Goal: Transaction & Acquisition: Purchase product/service

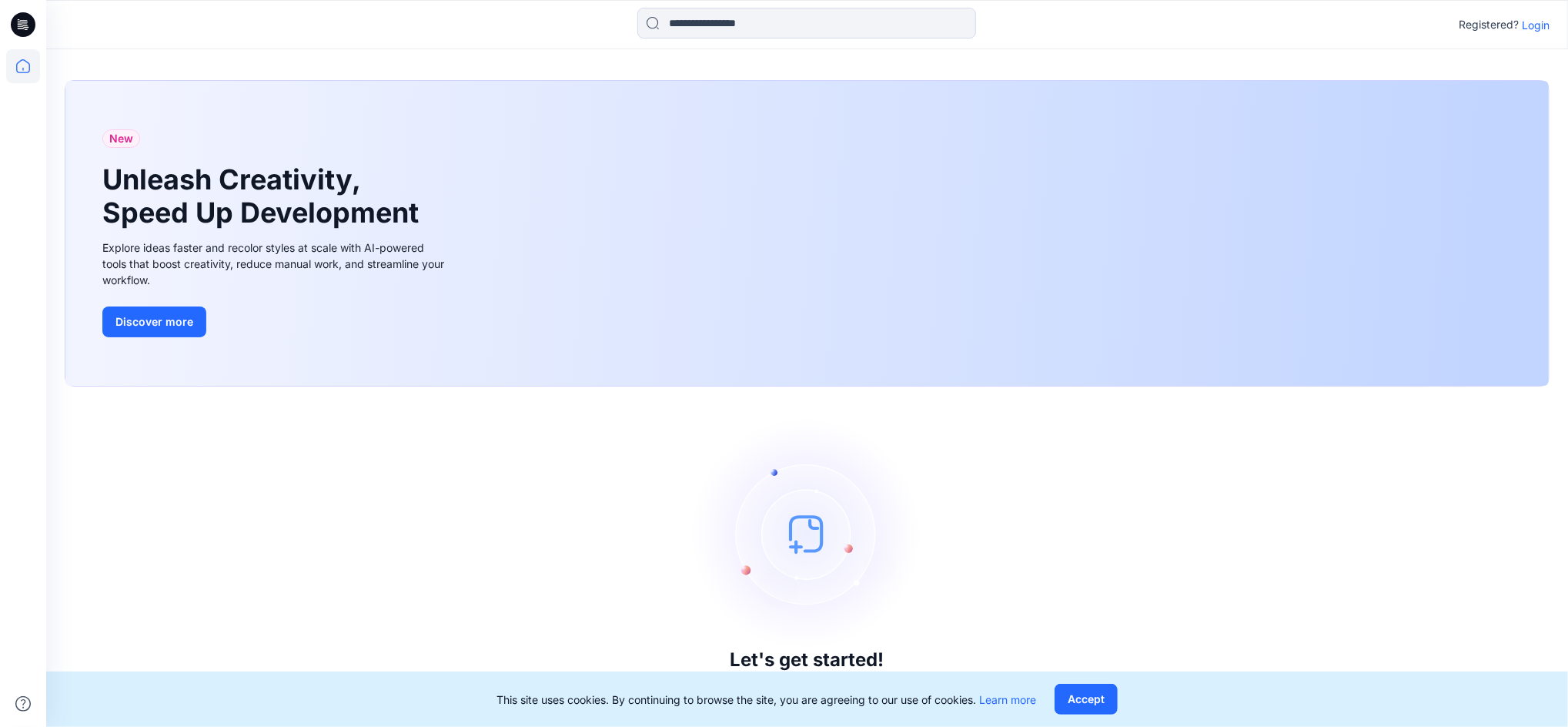
click at [1548, 19] on p "Login" at bounding box center [1534, 25] width 28 height 16
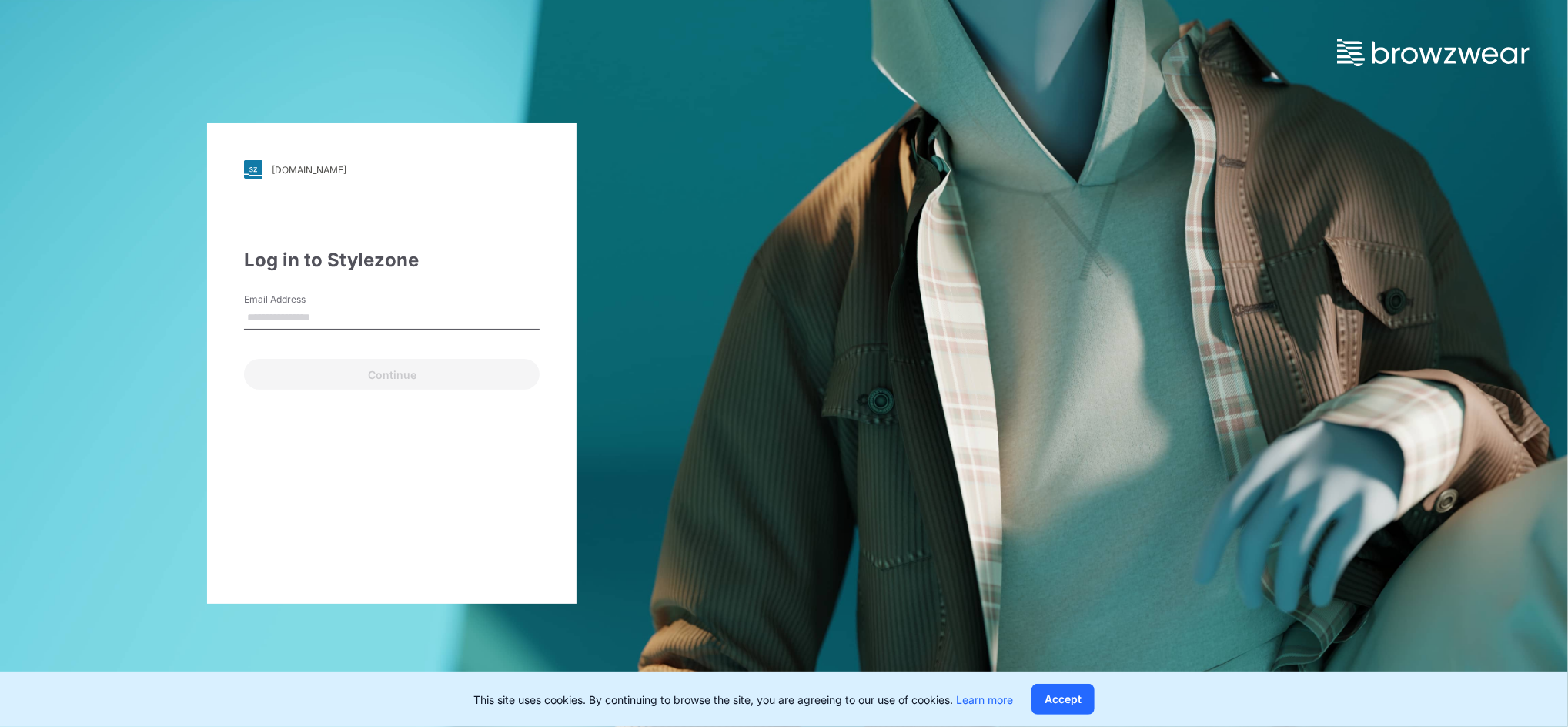
click at [323, 301] on label "Email Address" at bounding box center [298, 299] width 108 height 13
click at [323, 307] on input "Email Address" at bounding box center [392, 318] width 296 height 23
click at [318, 312] on input "Email Address" at bounding box center [392, 318] width 296 height 23
type input "**********"
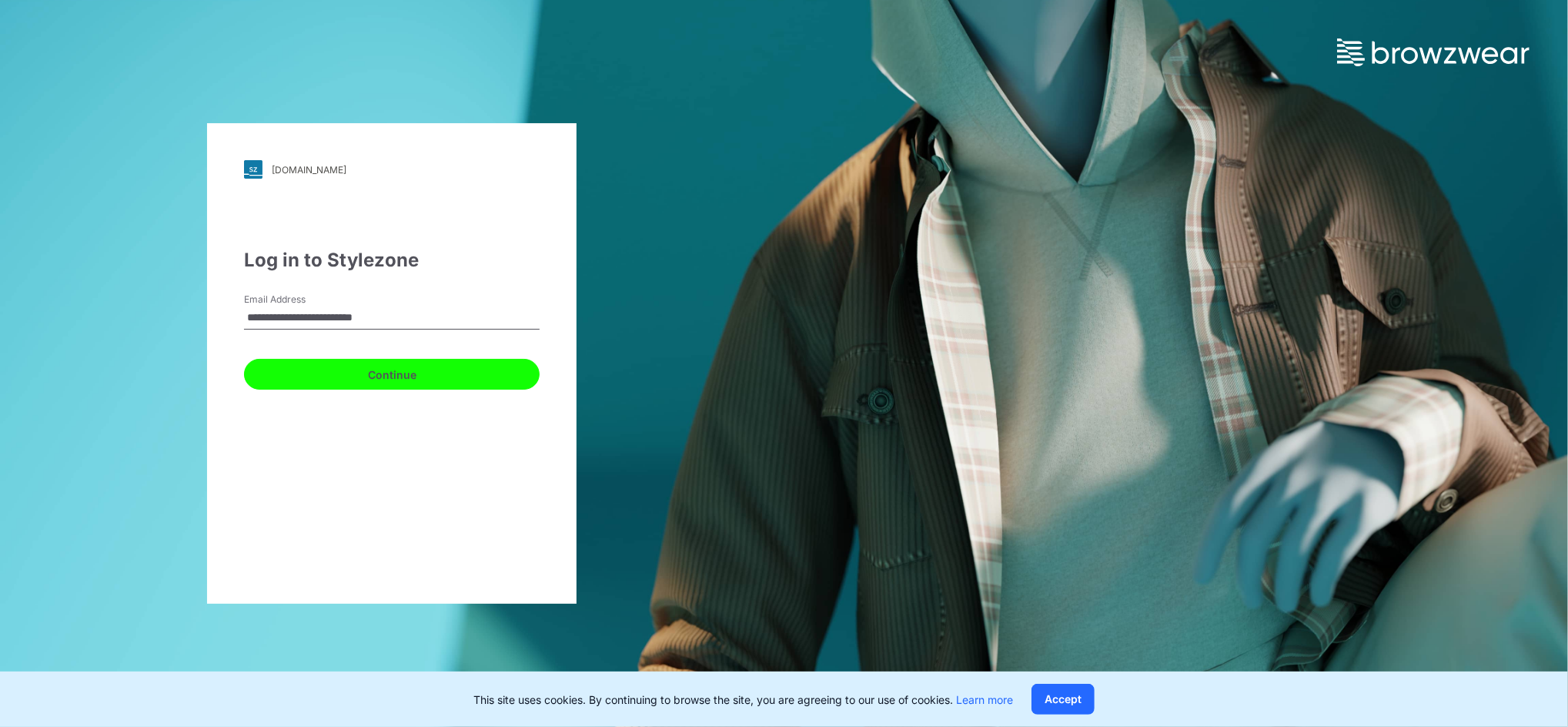
click at [434, 377] on button "Continue" at bounding box center [392, 375] width 296 height 31
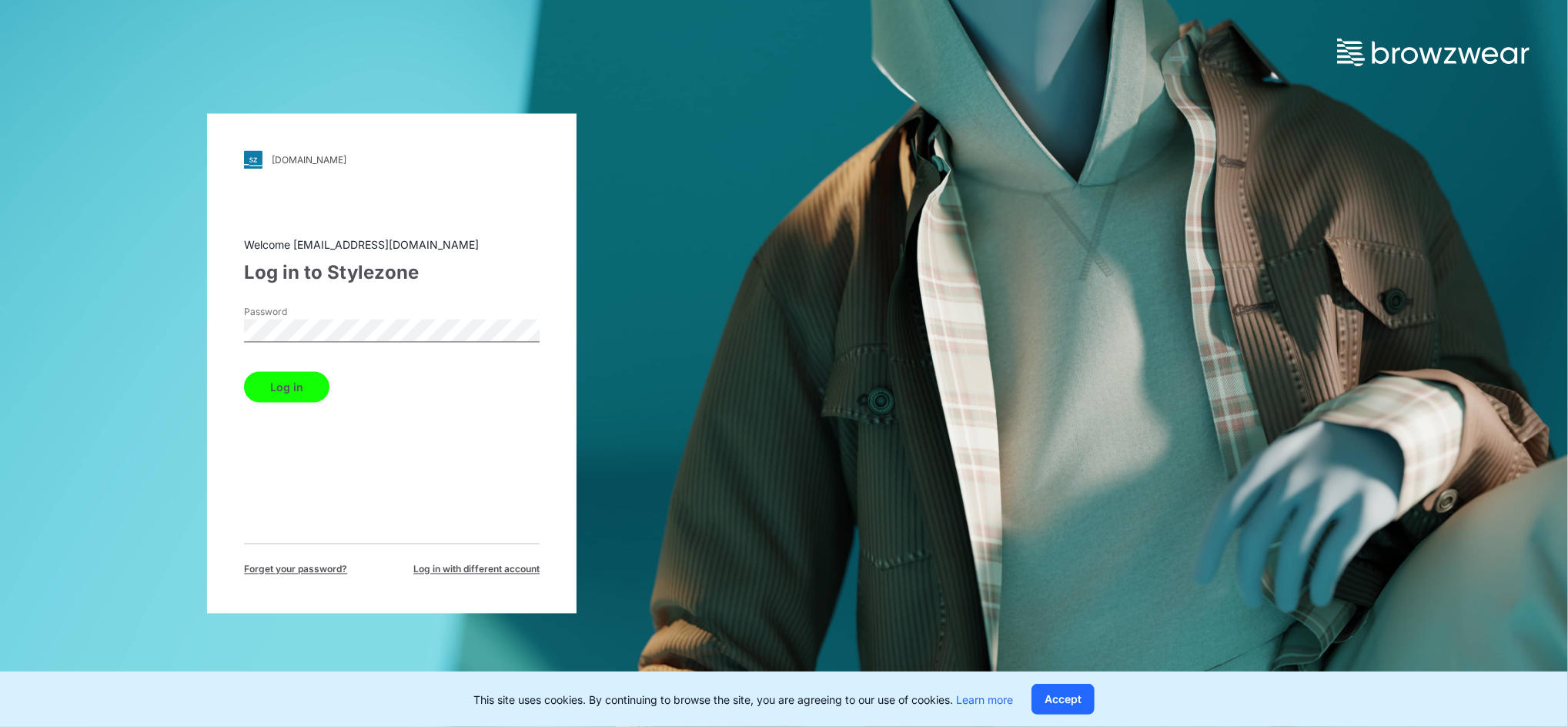
click at [292, 387] on button "Log in" at bounding box center [286, 387] width 85 height 31
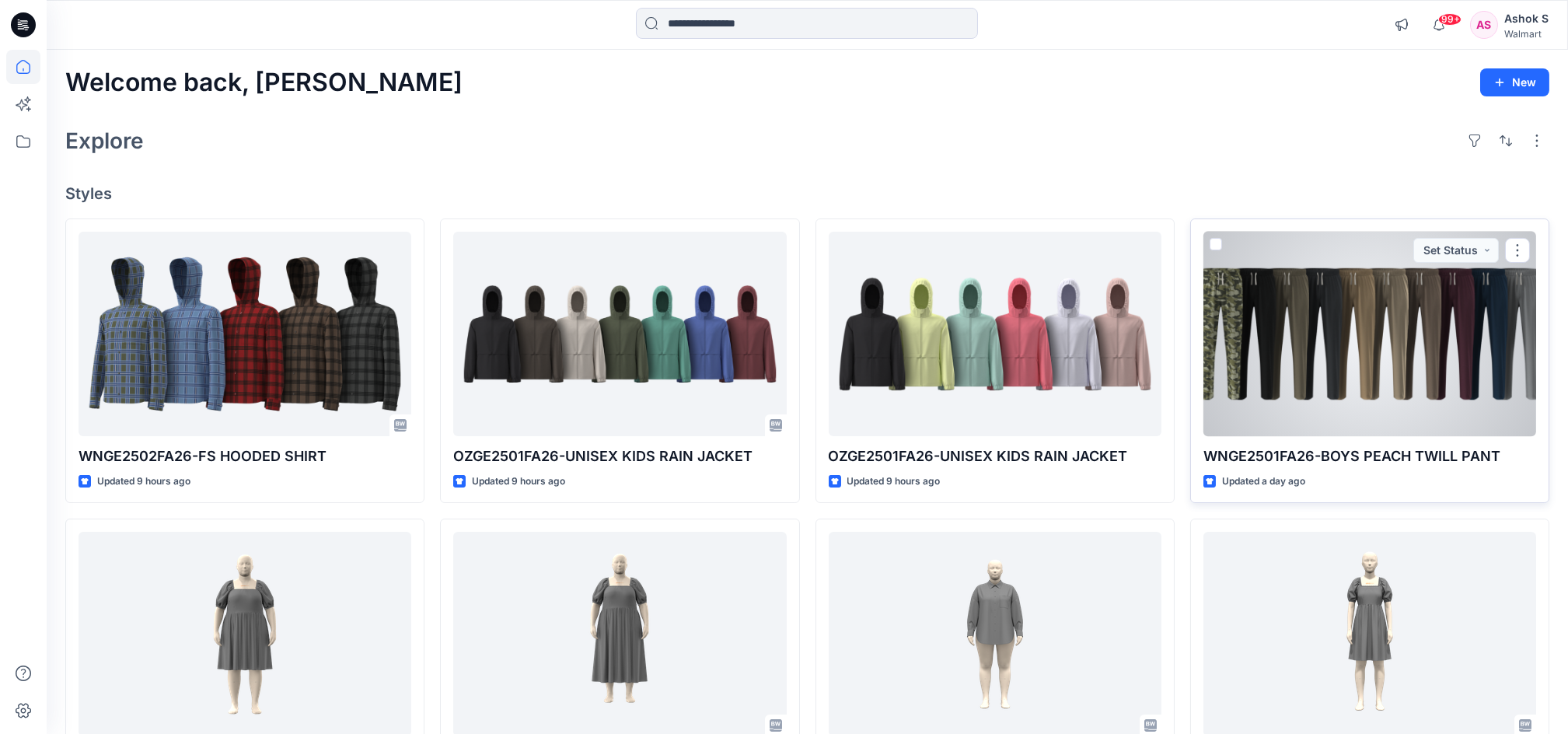
click at [1277, 322] on div at bounding box center [1370, 334] width 333 height 204
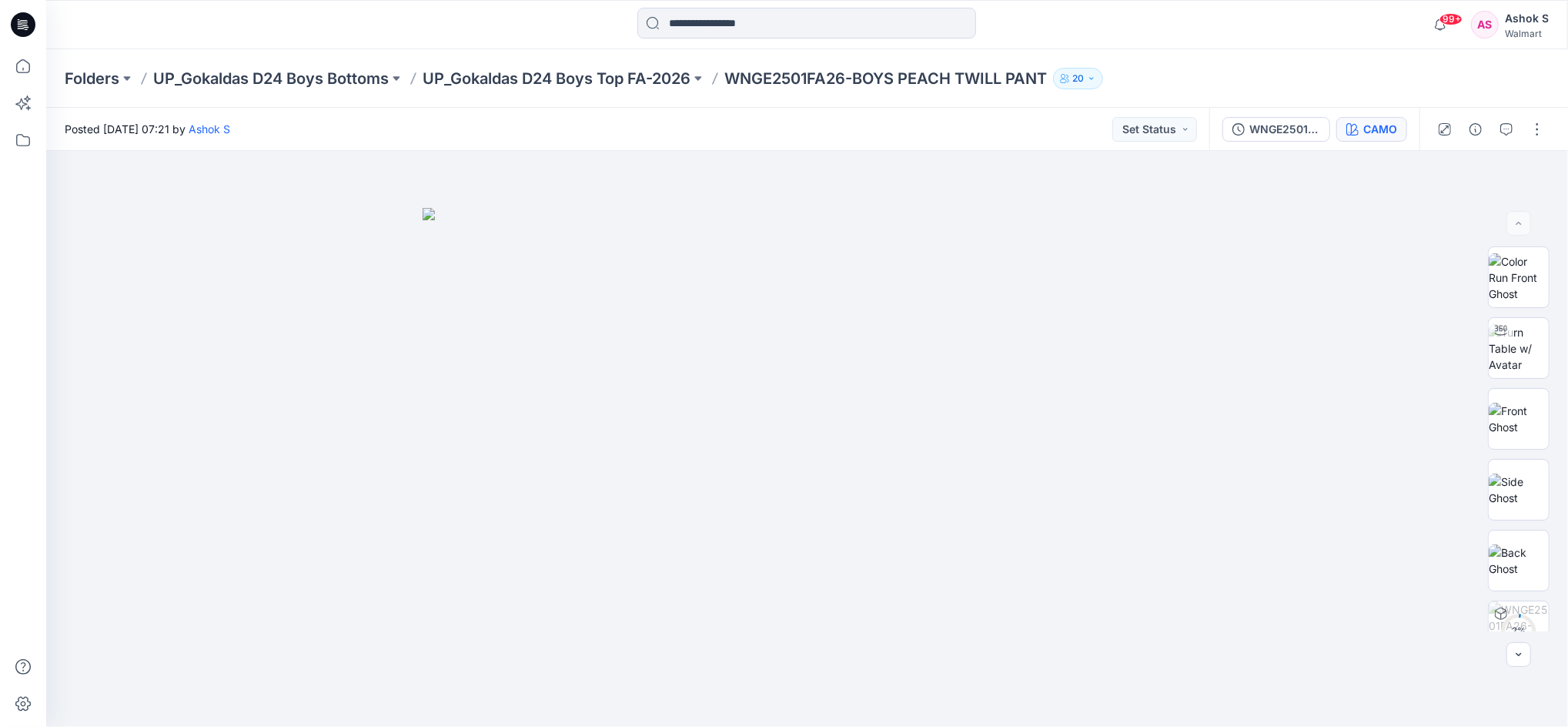
click at [1365, 127] on div "CAMO" at bounding box center [1379, 129] width 34 height 17
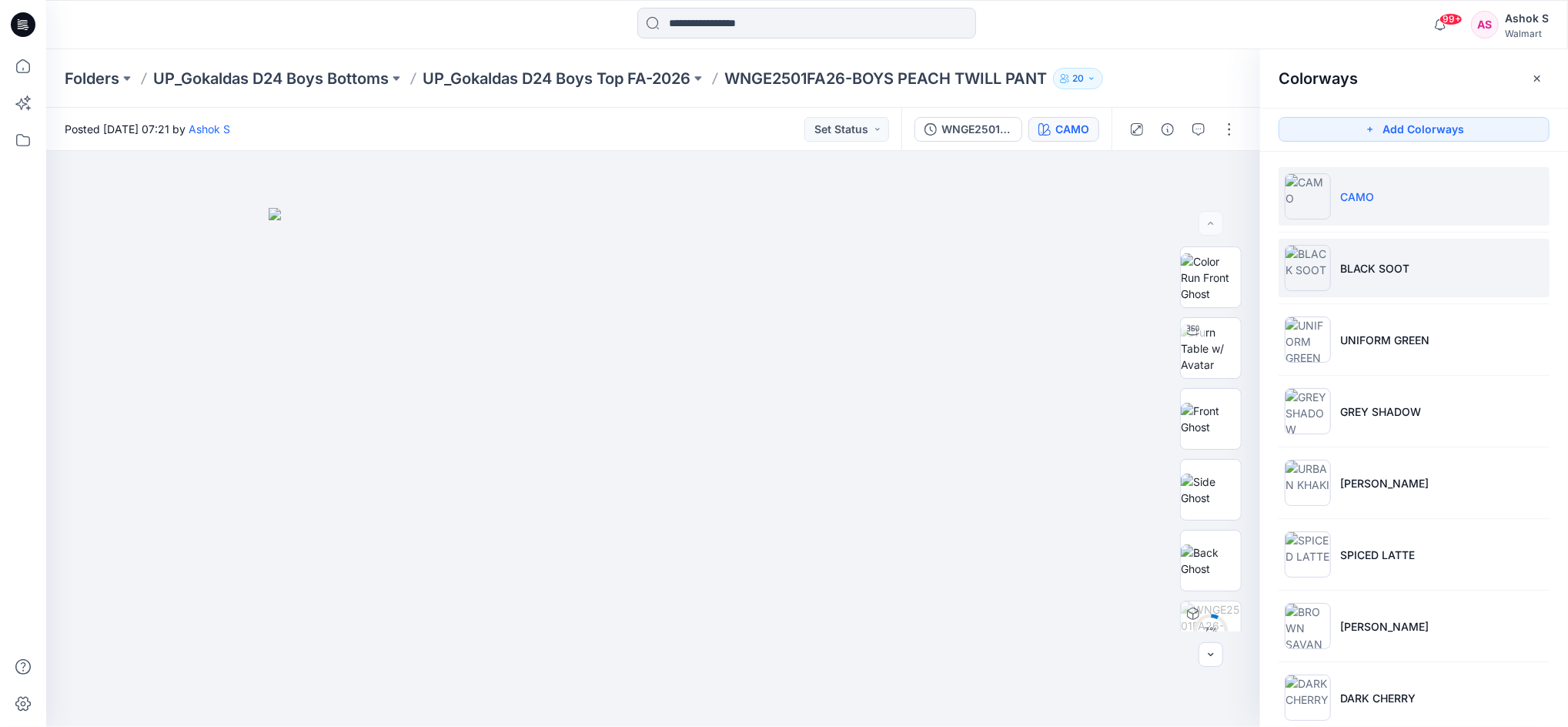
click at [1344, 280] on li "BLACK SOOT" at bounding box center [1413, 267] width 271 height 58
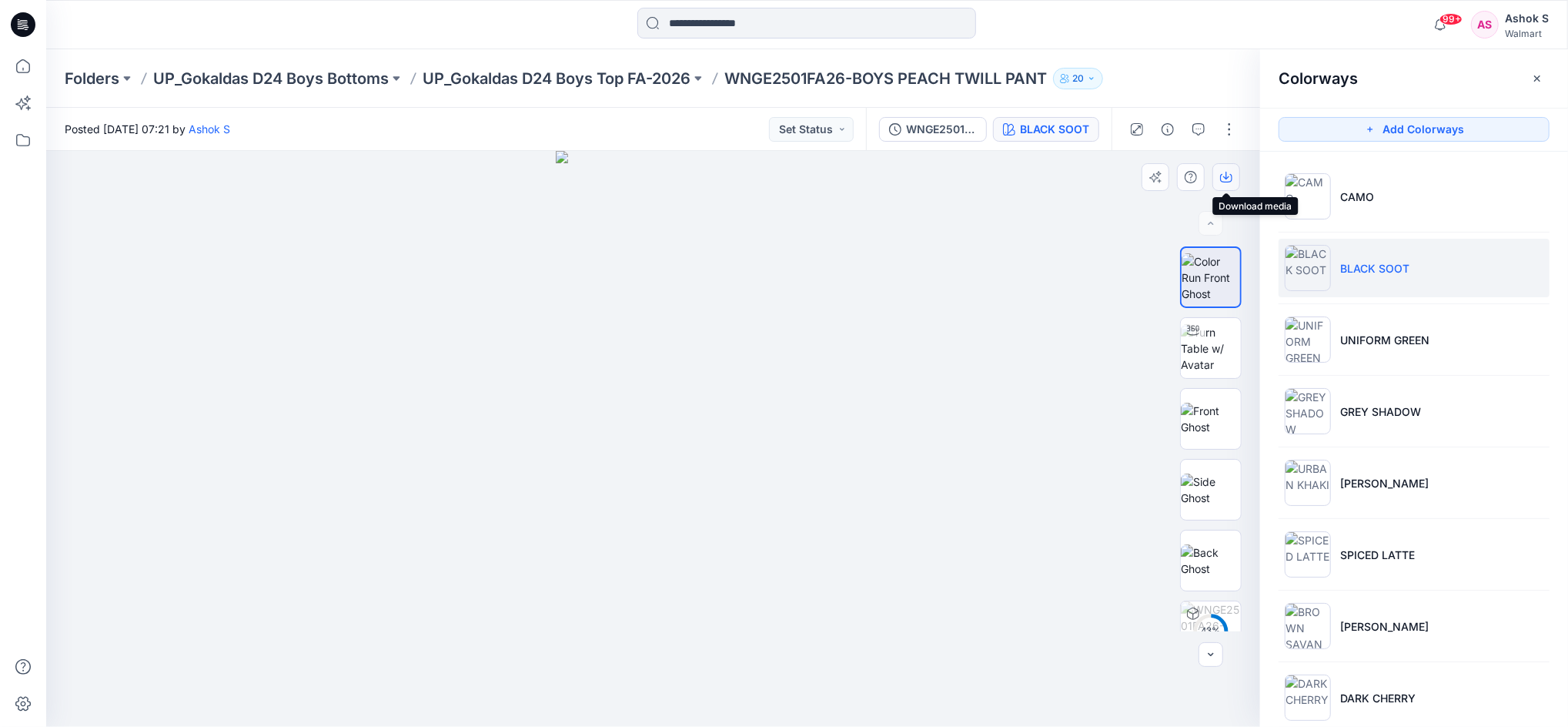
click at [1229, 177] on icon "button" at bounding box center [1225, 176] width 12 height 12
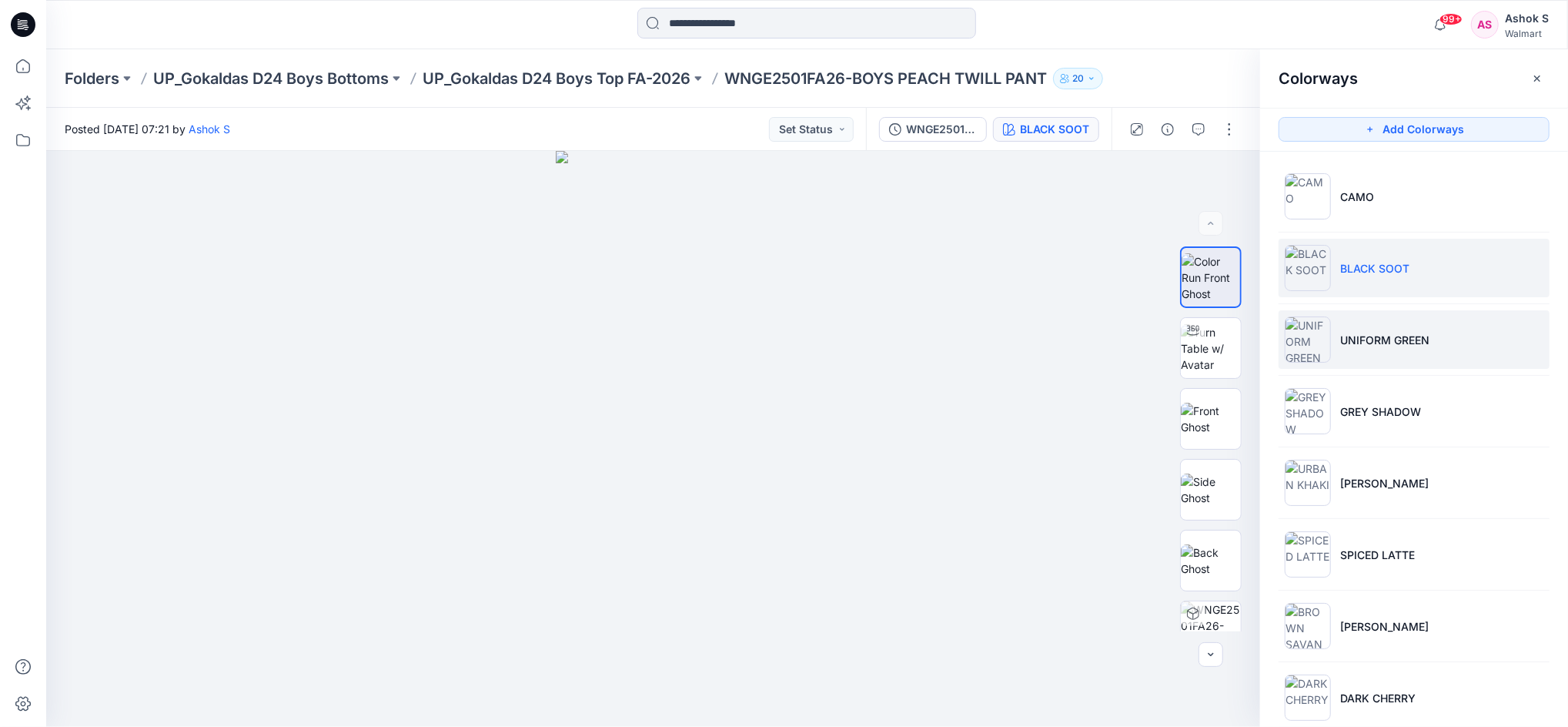
click at [1305, 340] on img at bounding box center [1308, 339] width 46 height 46
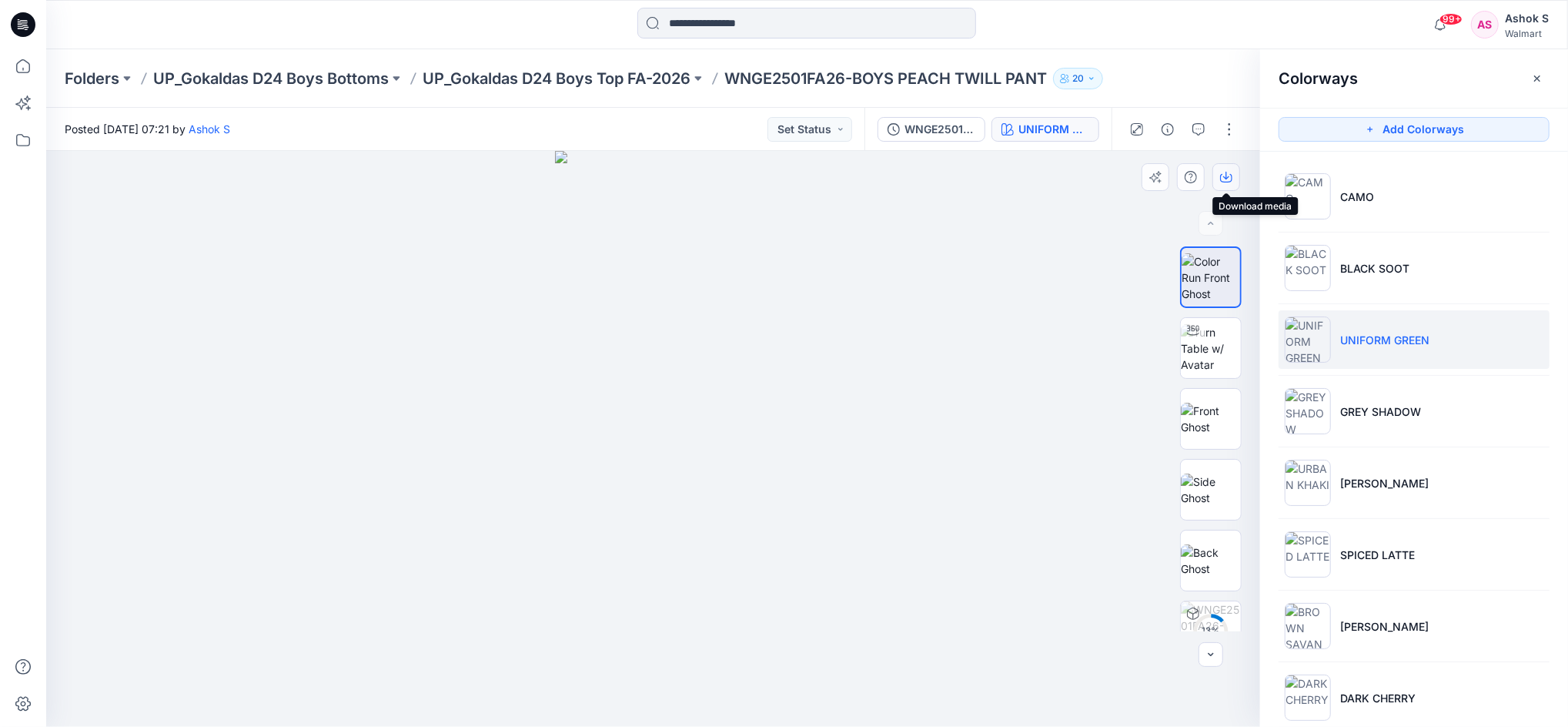
click at [1227, 174] on icon "button" at bounding box center [1225, 176] width 12 height 12
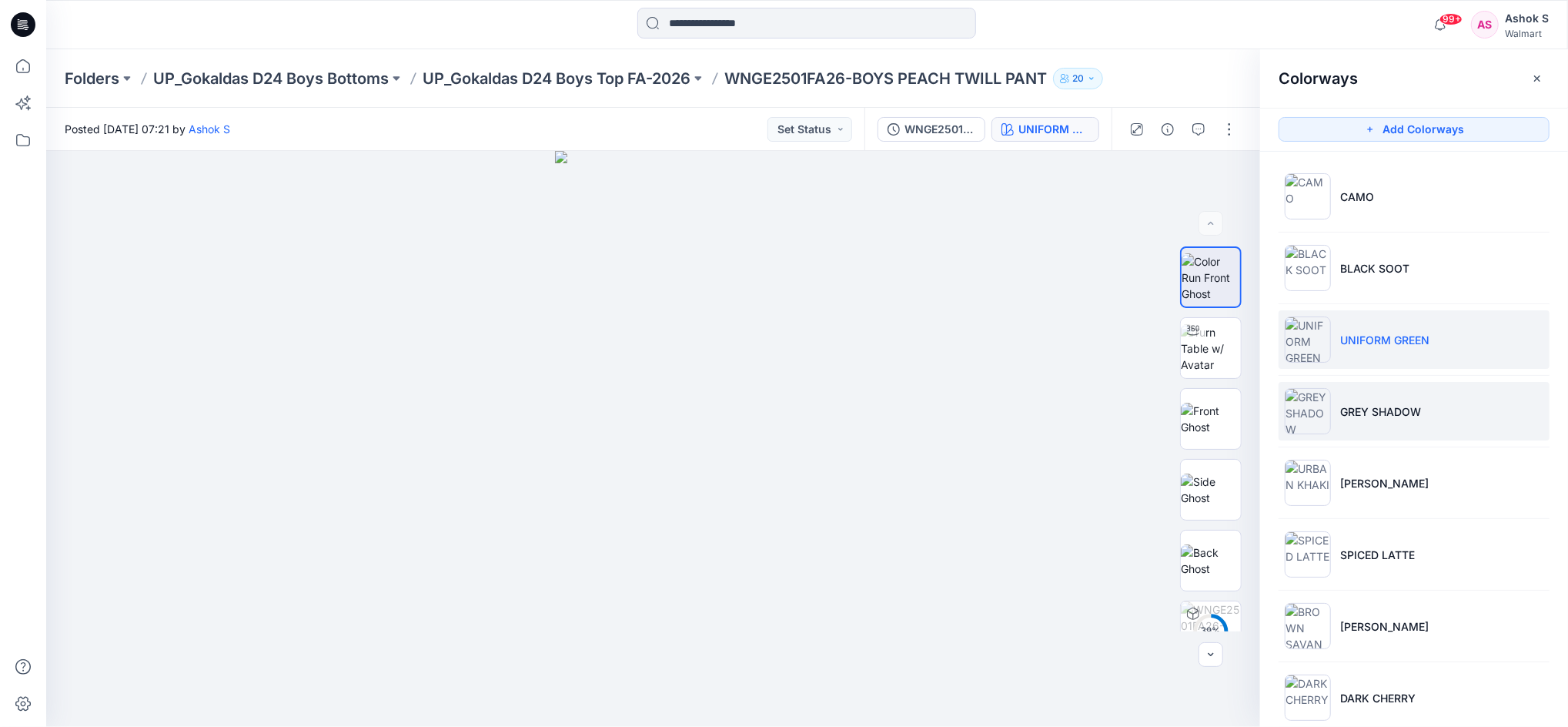
click at [1328, 415] on img at bounding box center [1308, 411] width 46 height 46
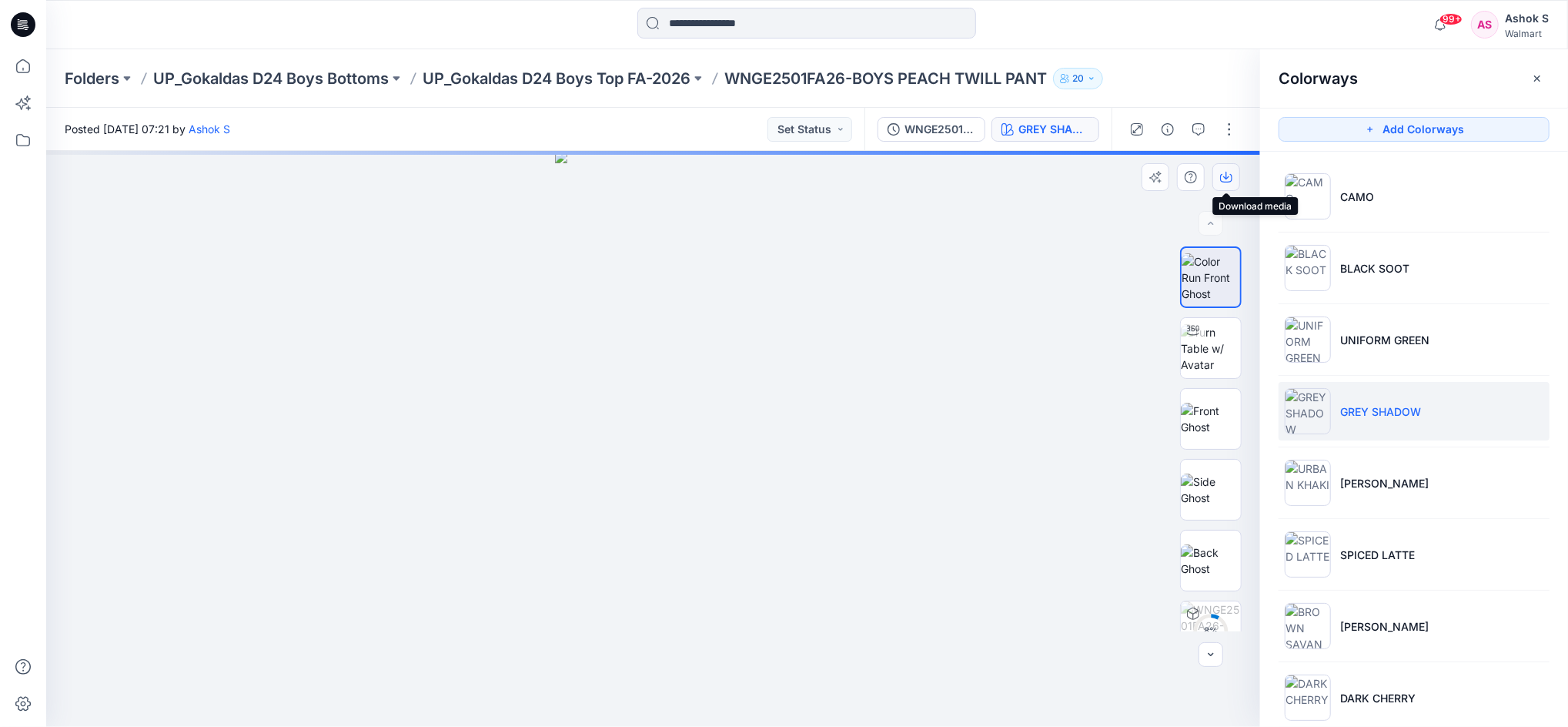
click at [1226, 167] on button "button" at bounding box center [1225, 176] width 28 height 28
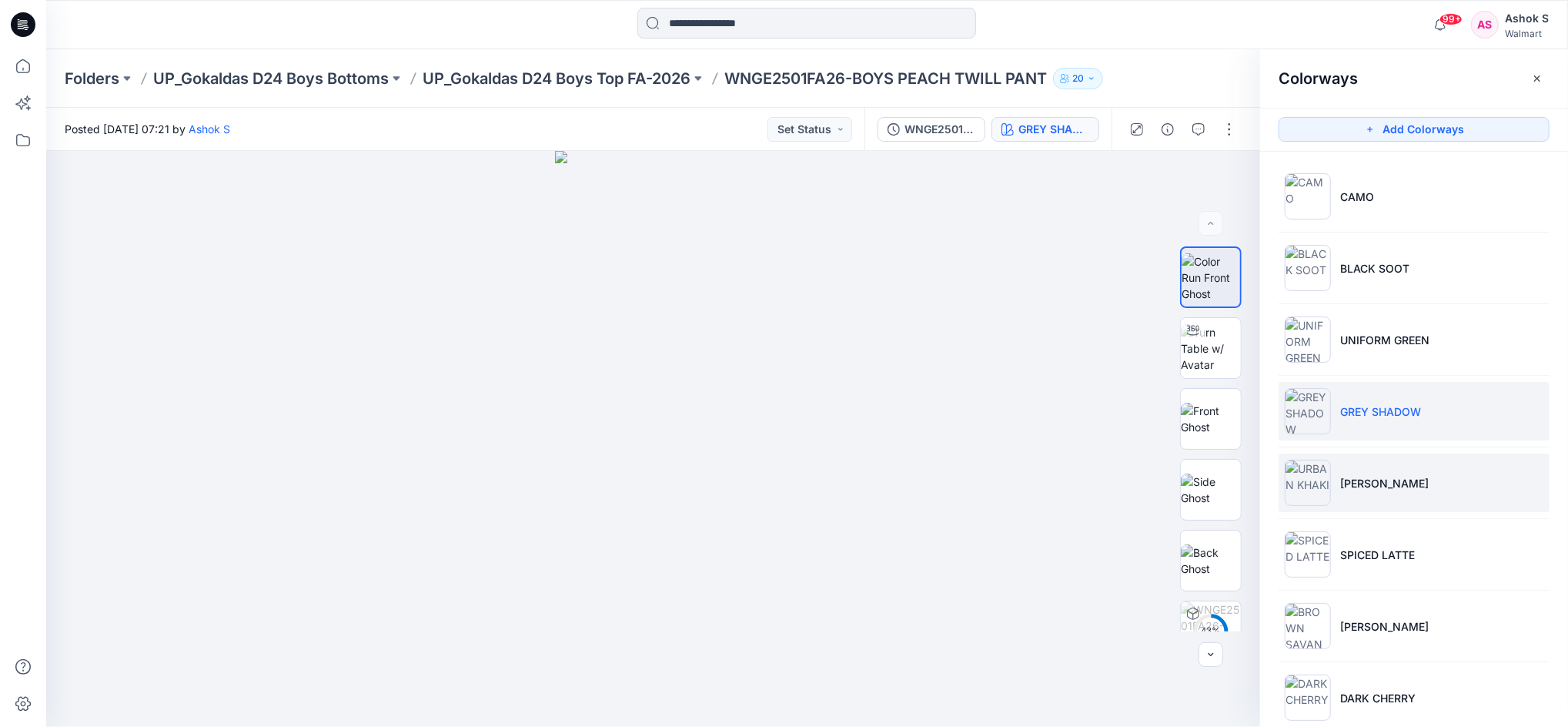
click at [1310, 491] on img at bounding box center [1308, 483] width 46 height 46
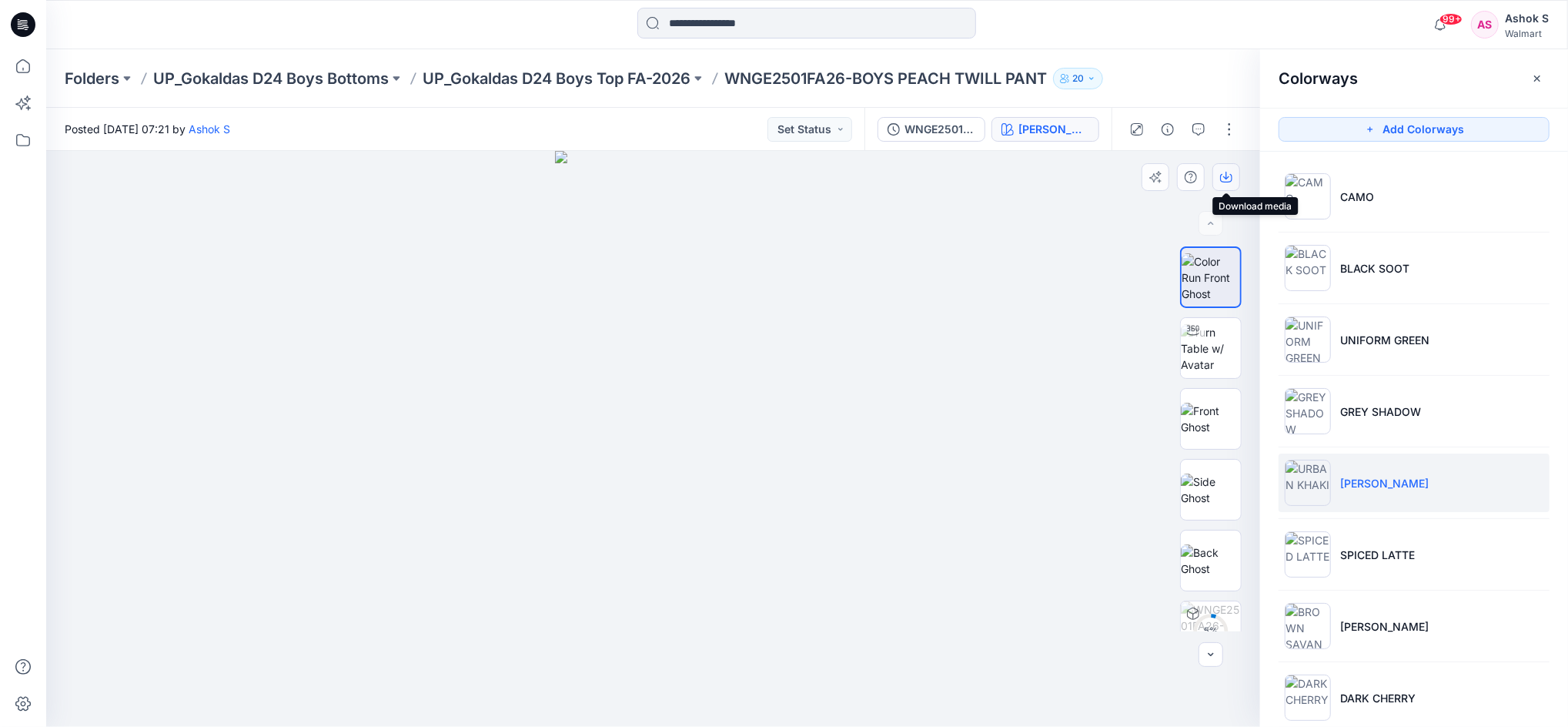
click at [1221, 180] on icon "button" at bounding box center [1225, 178] width 12 height 9
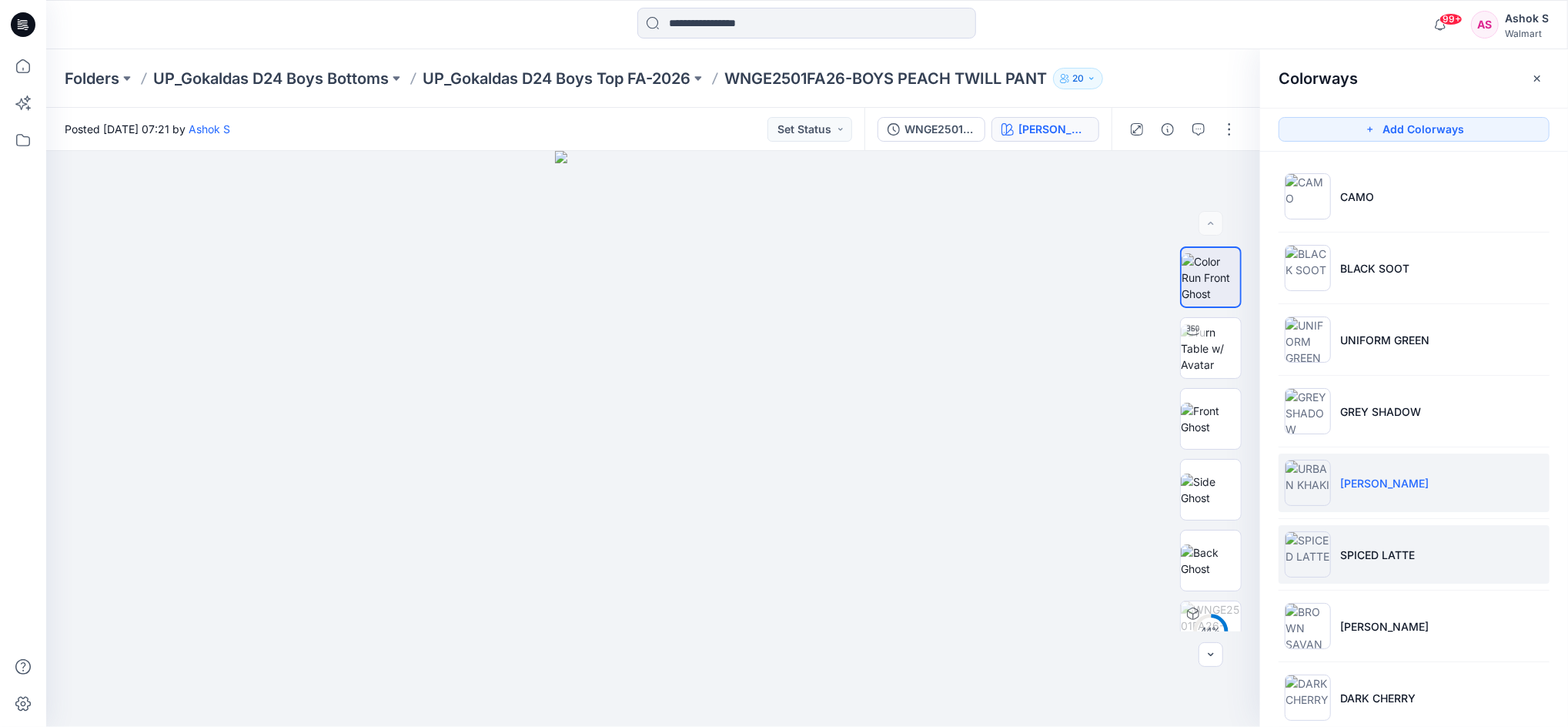
click at [1312, 556] on img at bounding box center [1308, 555] width 46 height 46
click at [1022, 248] on div at bounding box center [653, 439] width 1214 height 576
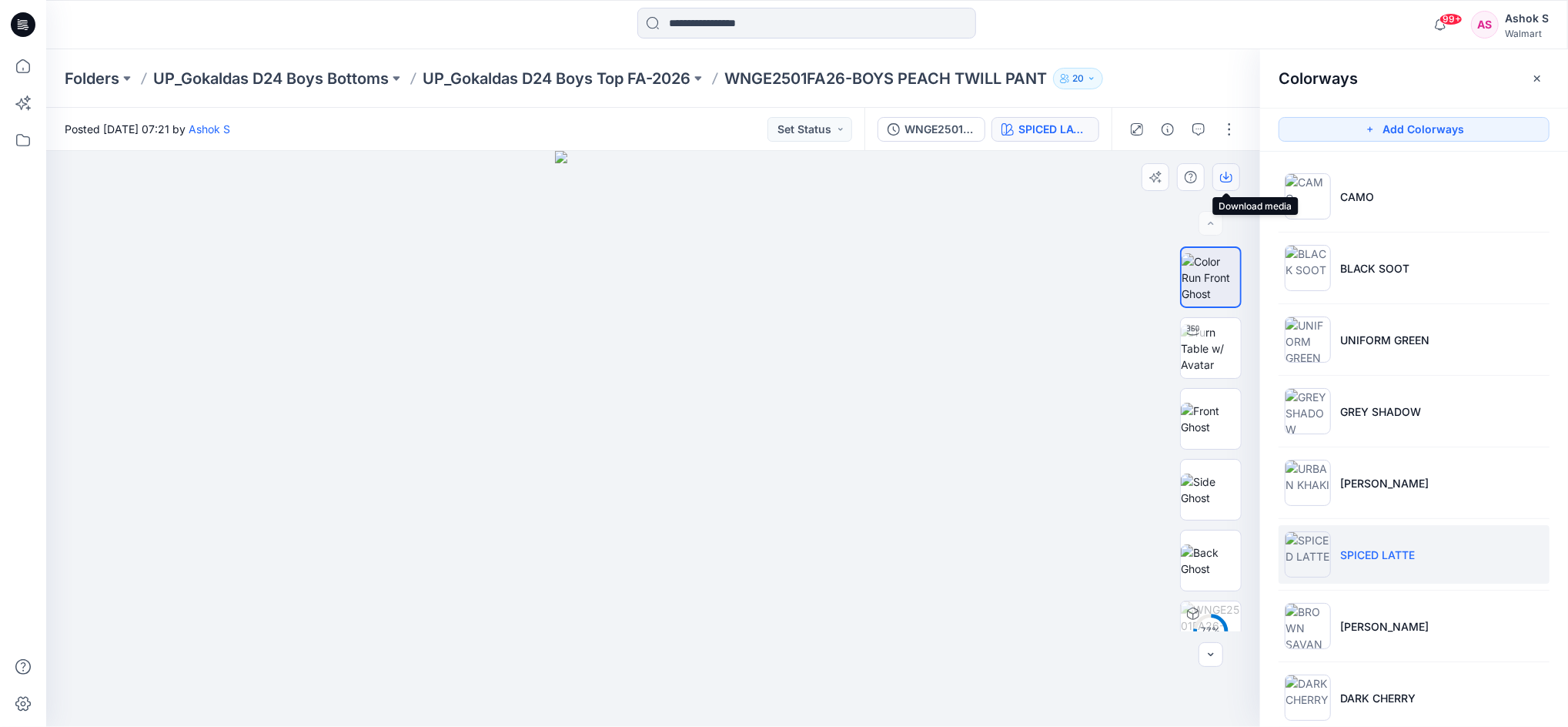
click at [1232, 179] on icon "button" at bounding box center [1225, 178] width 12 height 9
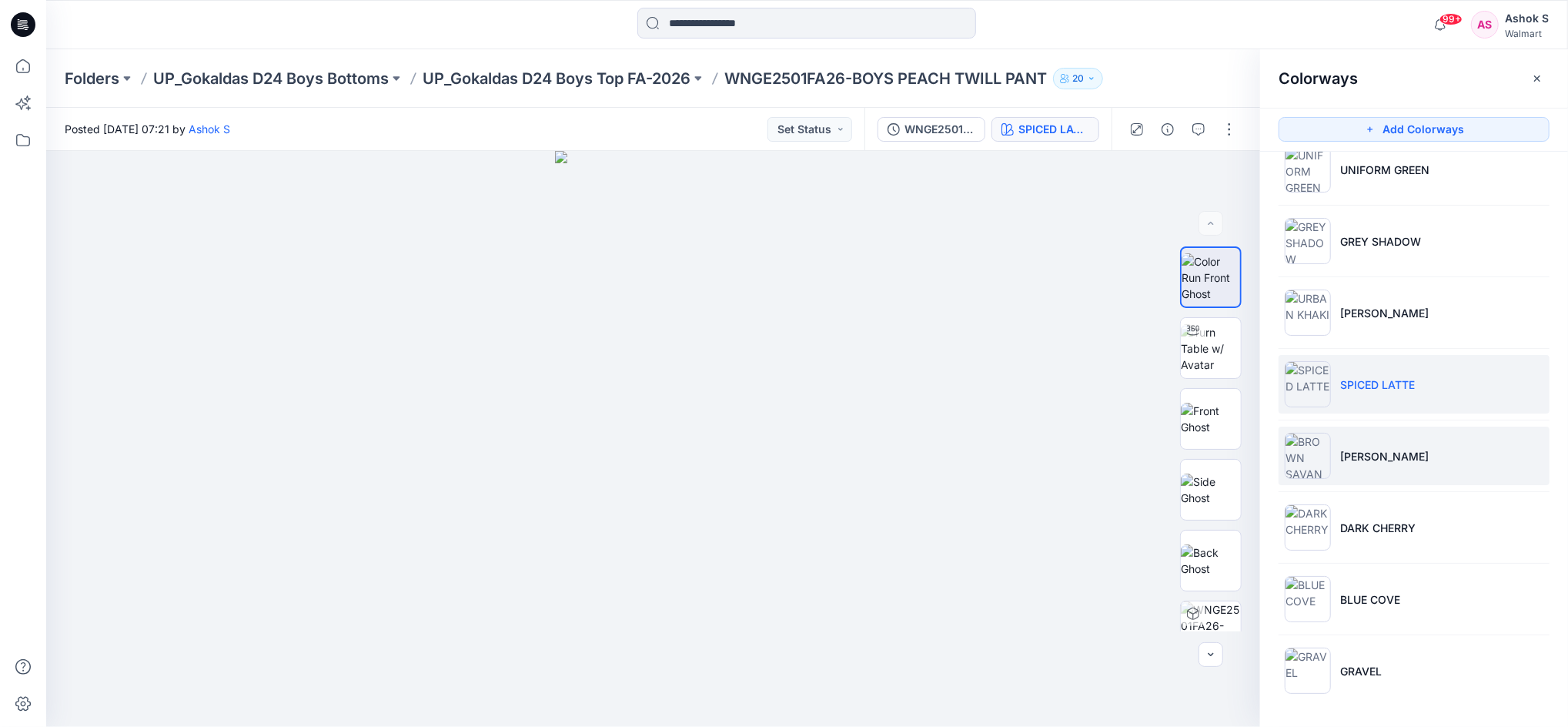
scroll to position [170, 0]
click at [1355, 469] on li "[PERSON_NAME]" at bounding box center [1413, 455] width 271 height 58
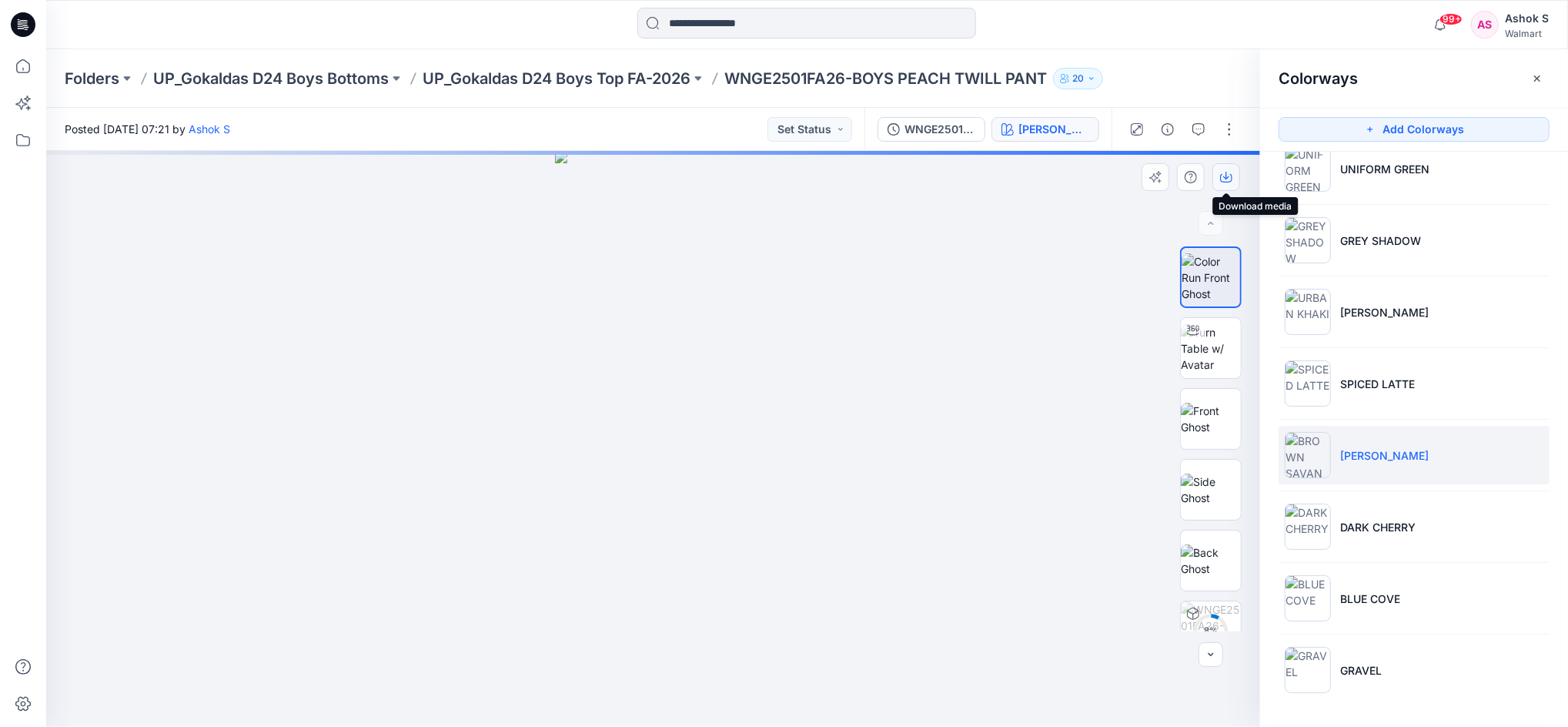
click at [1223, 175] on icon "button" at bounding box center [1225, 176] width 12 height 12
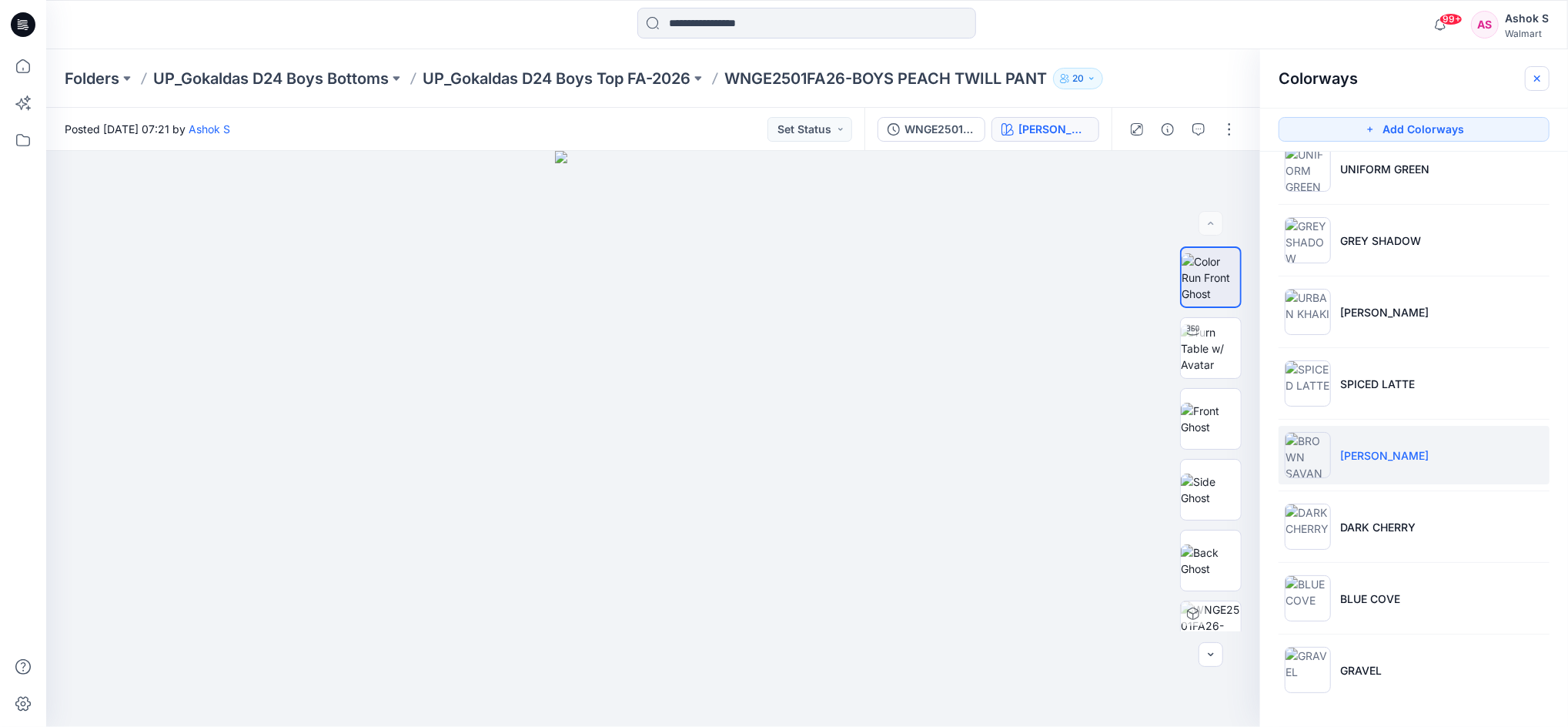
click at [1540, 77] on icon "button" at bounding box center [1536, 79] width 12 height 12
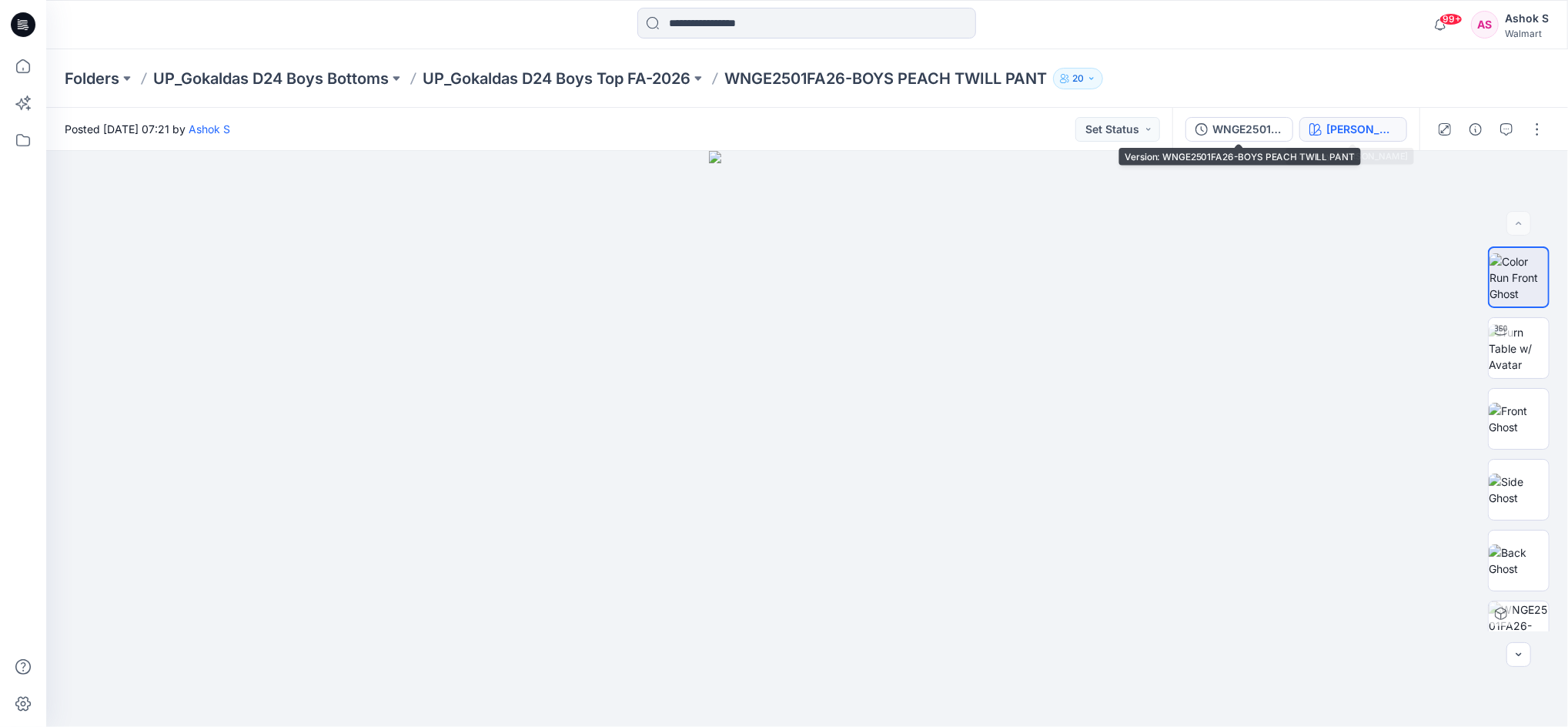
click at [1338, 131] on div "[PERSON_NAME]" at bounding box center [1361, 129] width 71 height 17
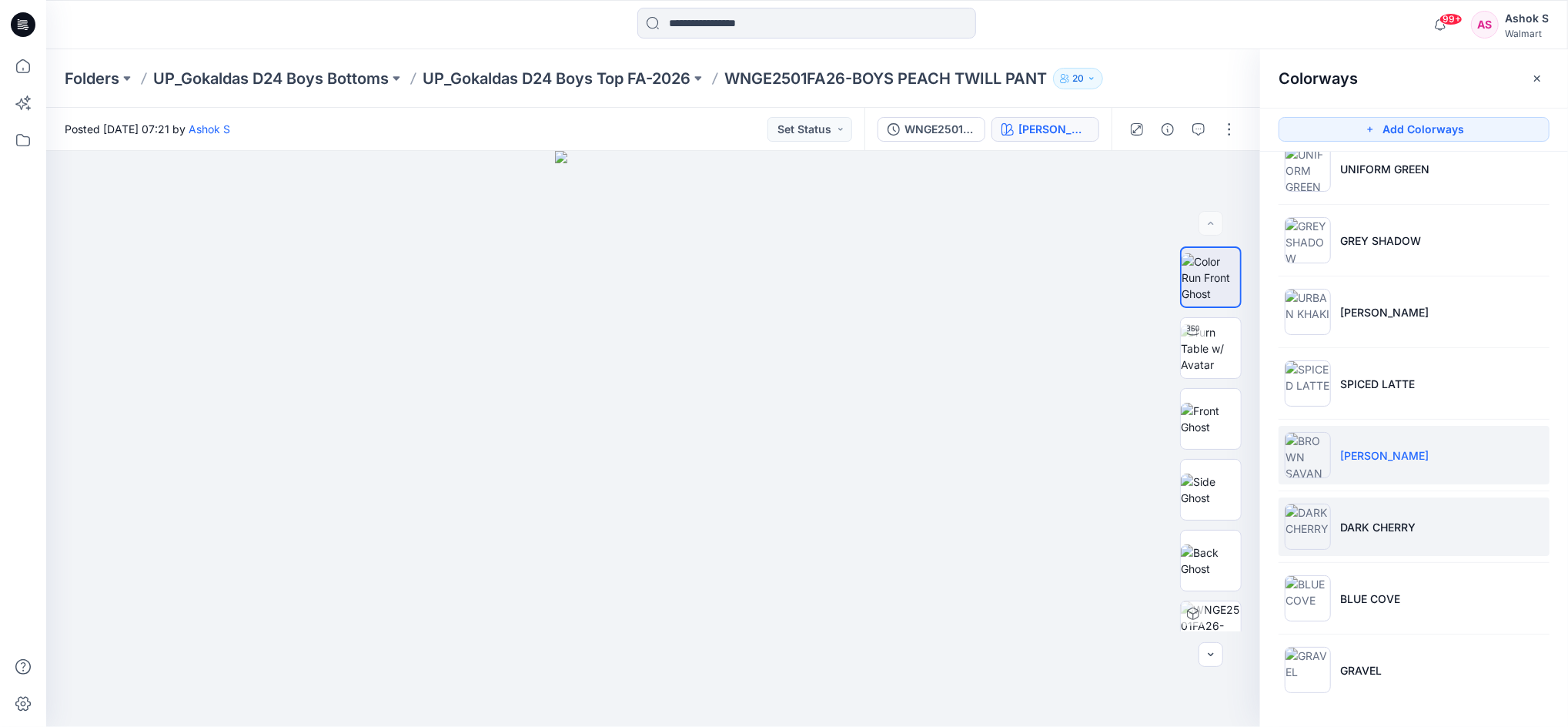
click at [1393, 544] on li "DARK CHERRY" at bounding box center [1413, 526] width 271 height 58
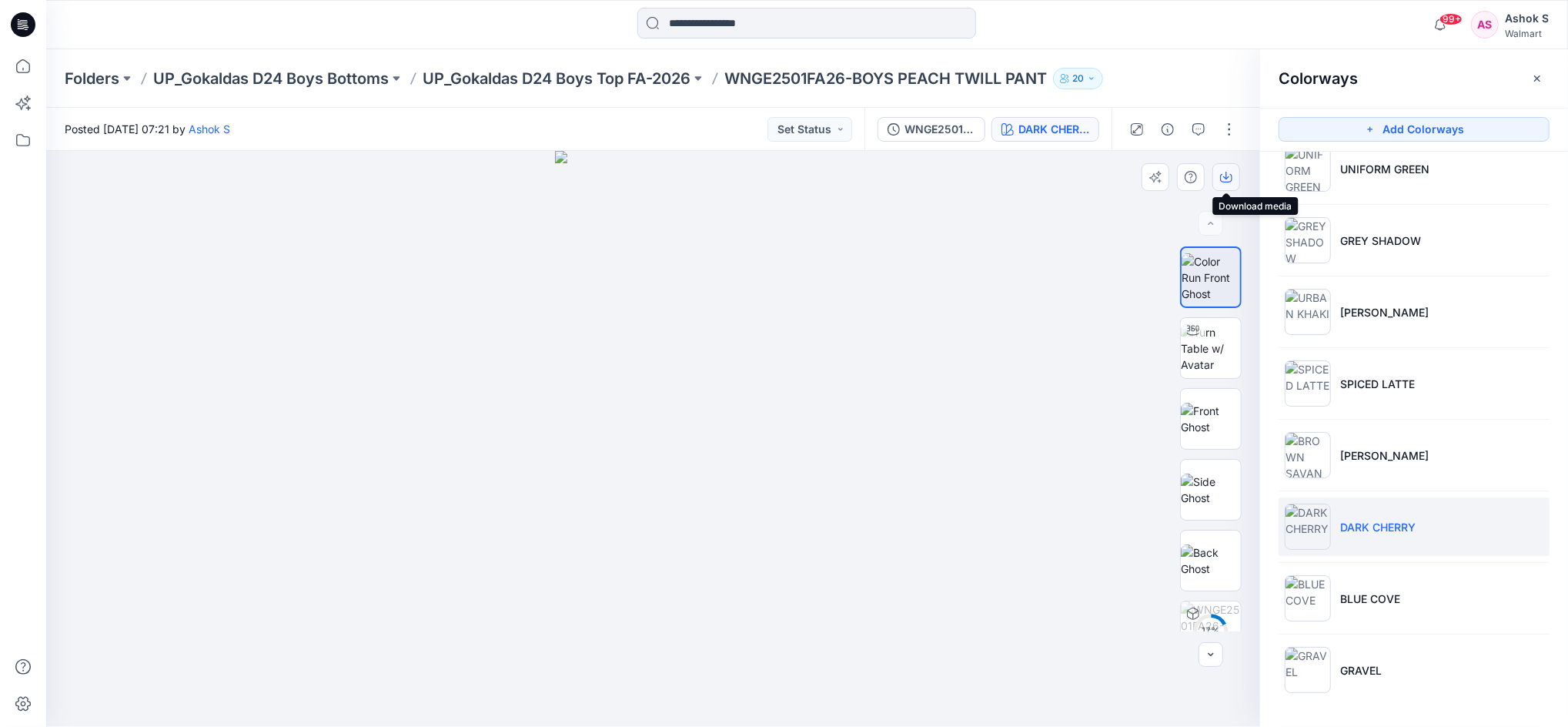
click at [1225, 175] on icon "button" at bounding box center [1225, 176] width 12 height 12
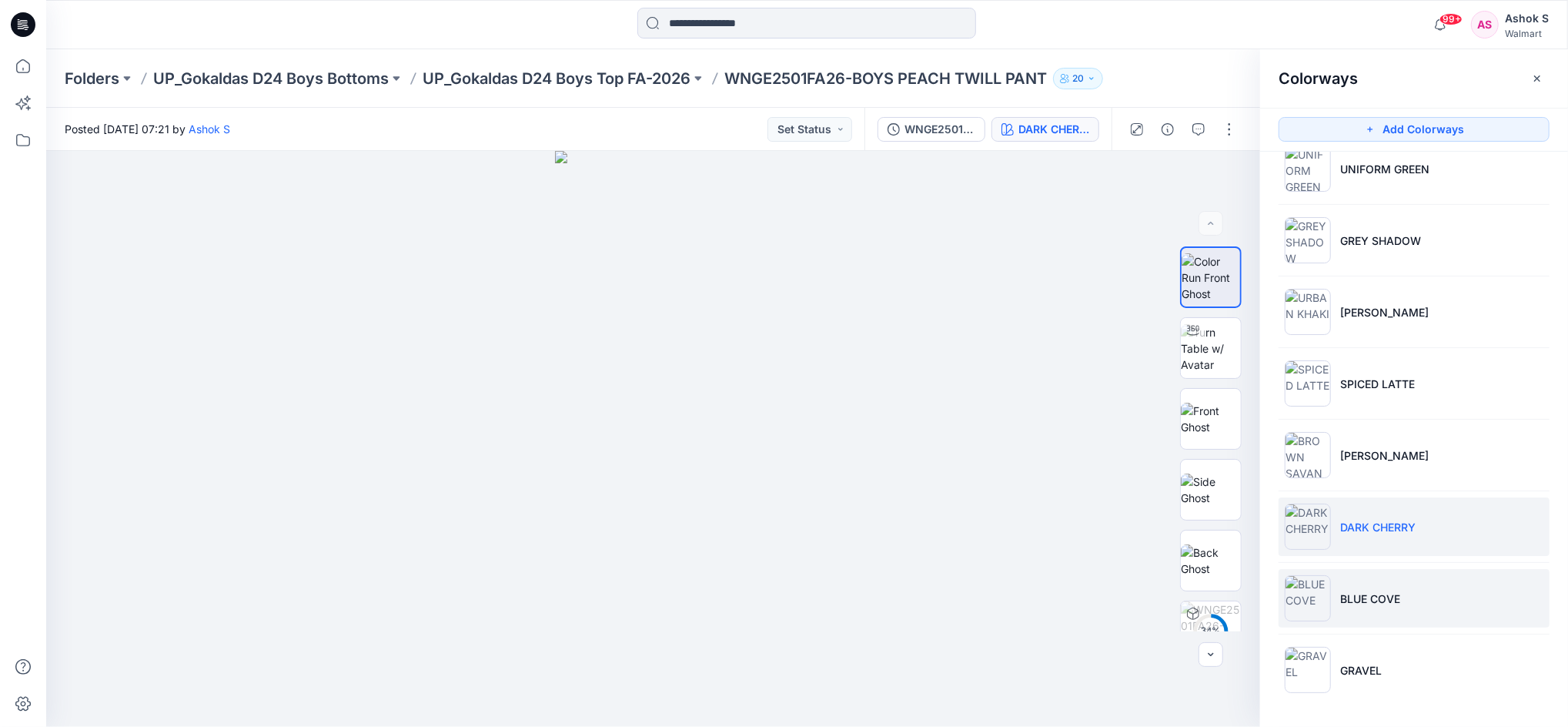
click at [1368, 616] on li "BLUE COVE" at bounding box center [1413, 598] width 271 height 58
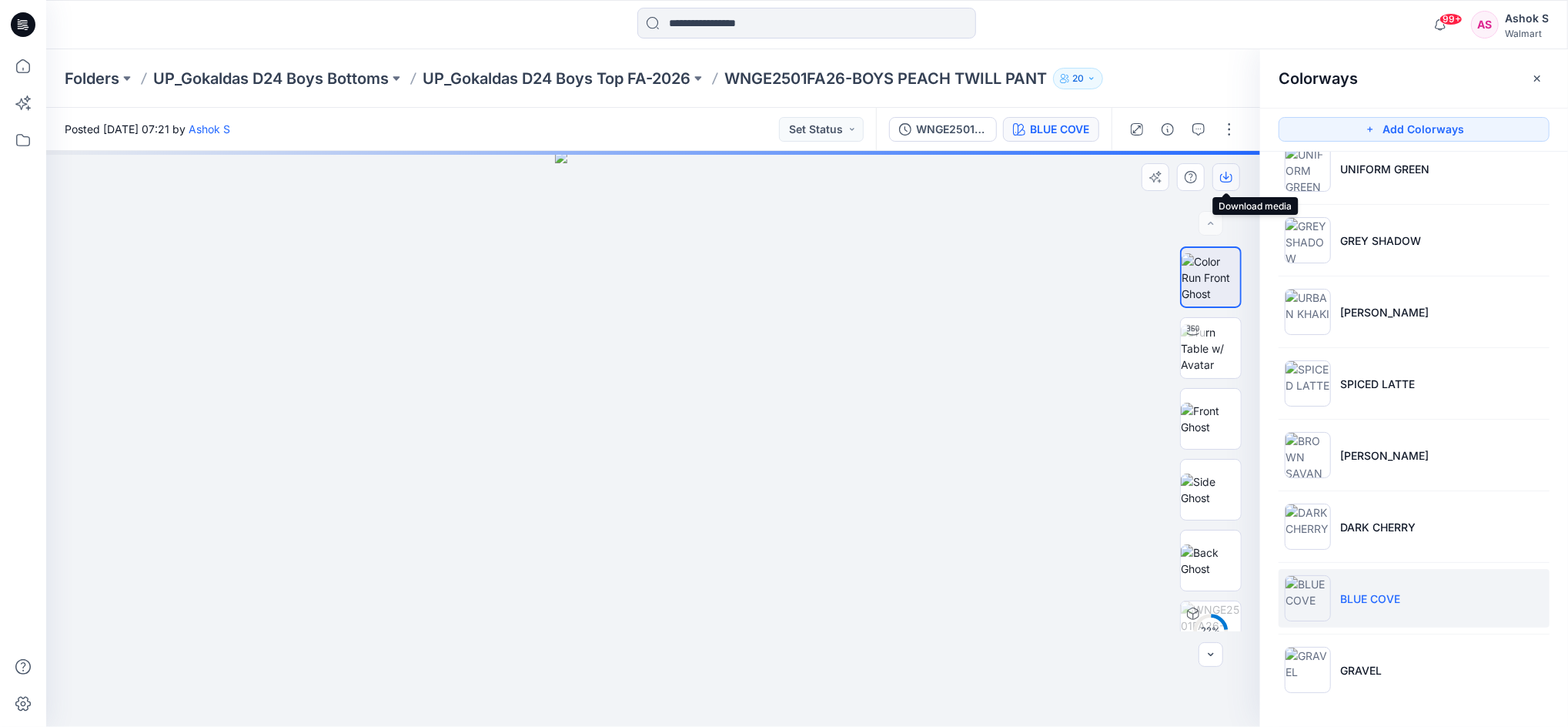
click at [1223, 182] on icon "button" at bounding box center [1225, 178] width 12 height 9
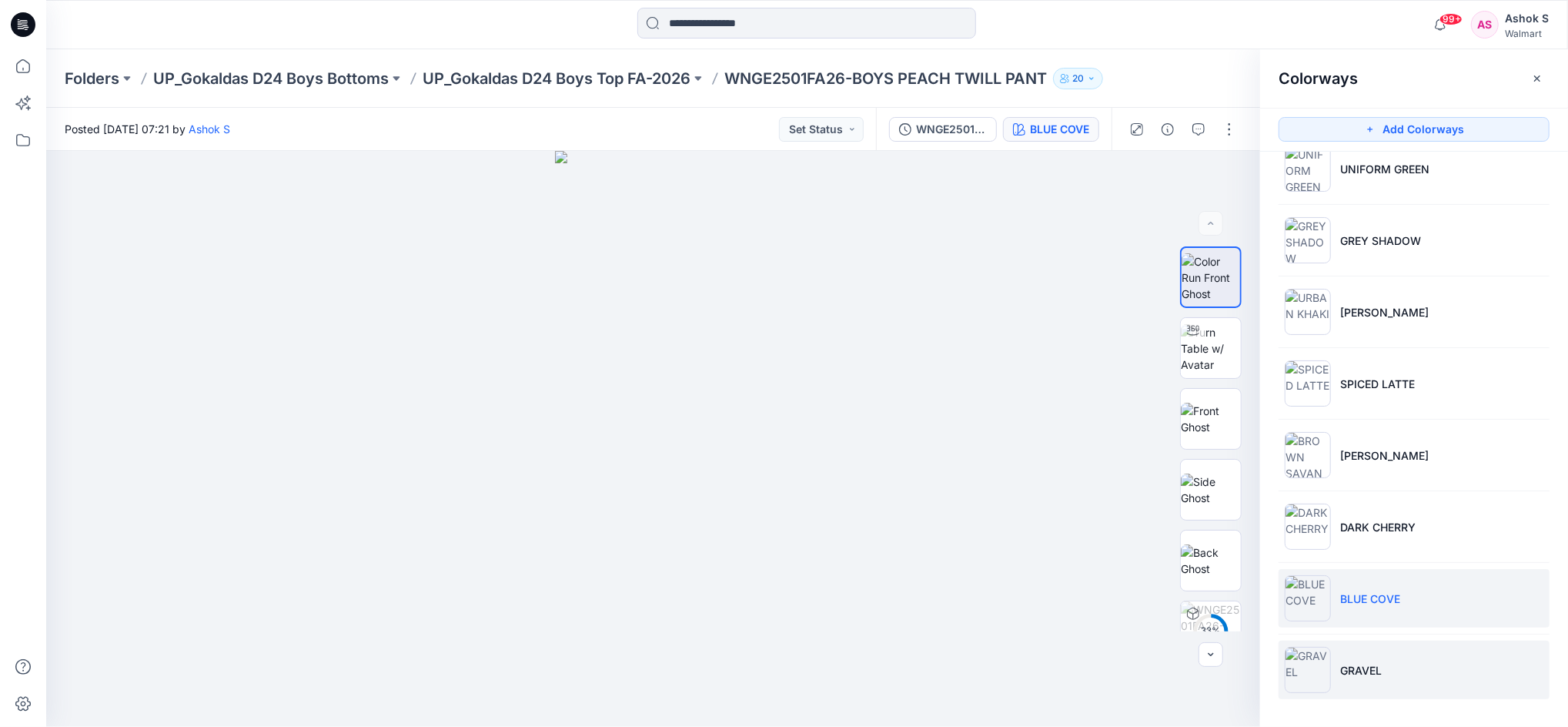
click at [1349, 674] on p "GRAVEL" at bounding box center [1360, 670] width 41 height 16
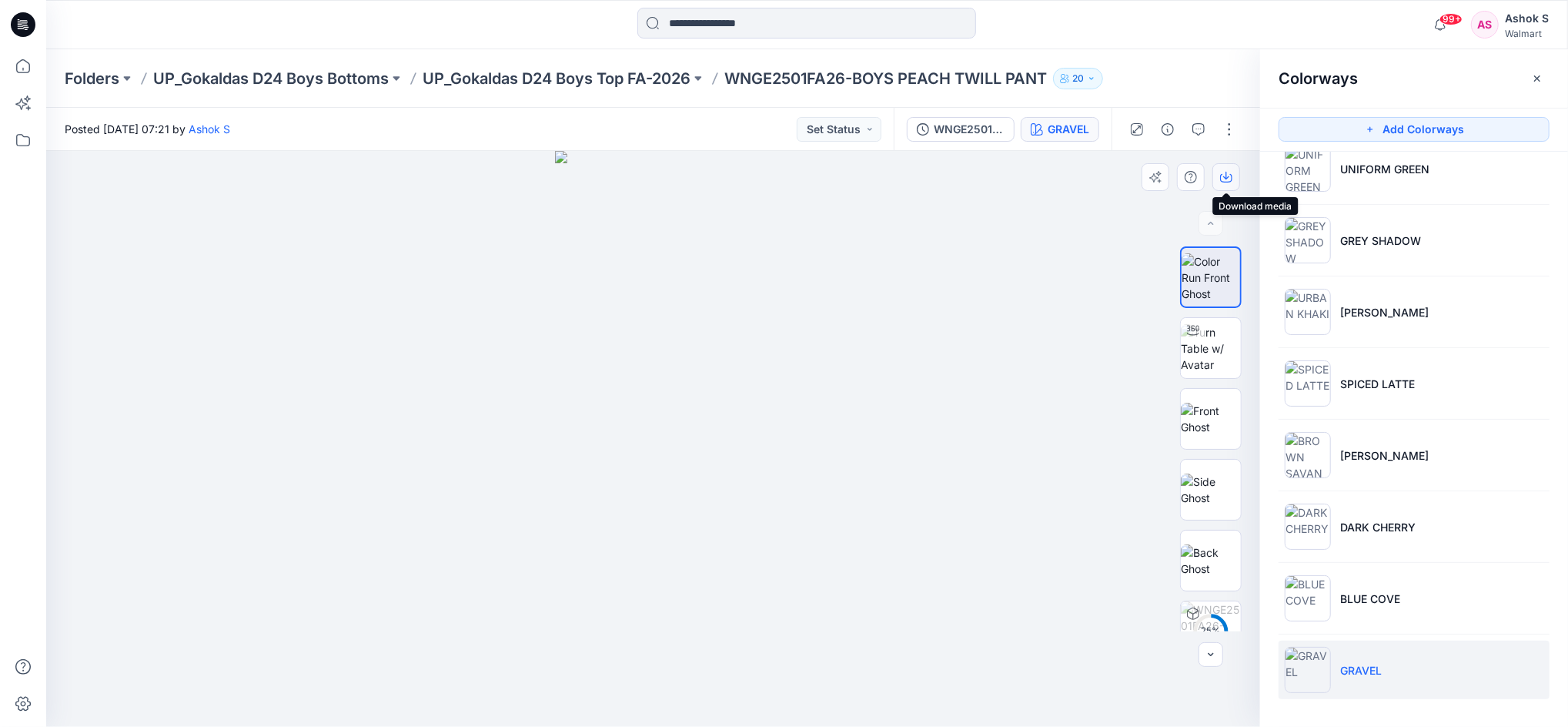
click at [1234, 180] on button "button" at bounding box center [1225, 176] width 28 height 28
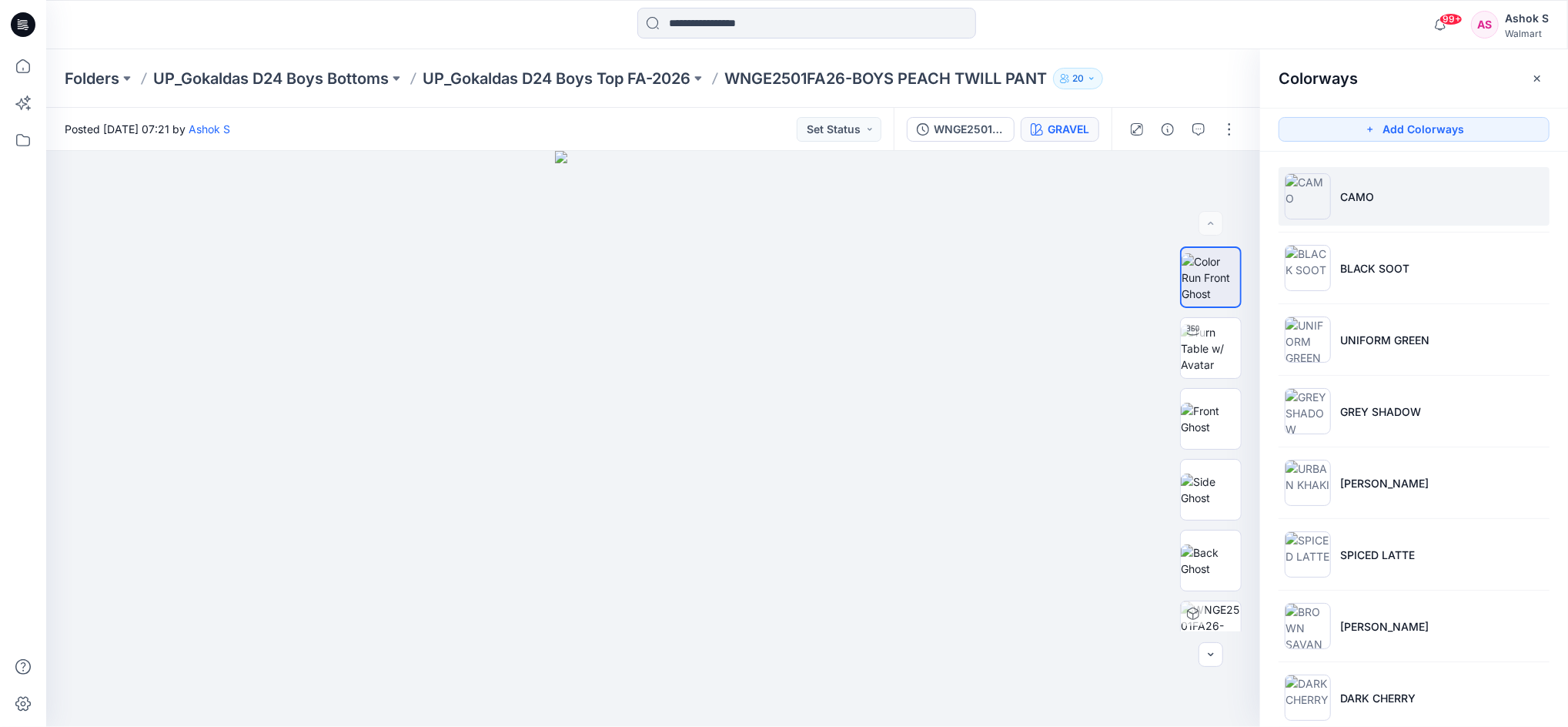
click at [1289, 206] on img at bounding box center [1308, 196] width 46 height 46
click at [1226, 170] on icon "button" at bounding box center [1225, 176] width 12 height 12
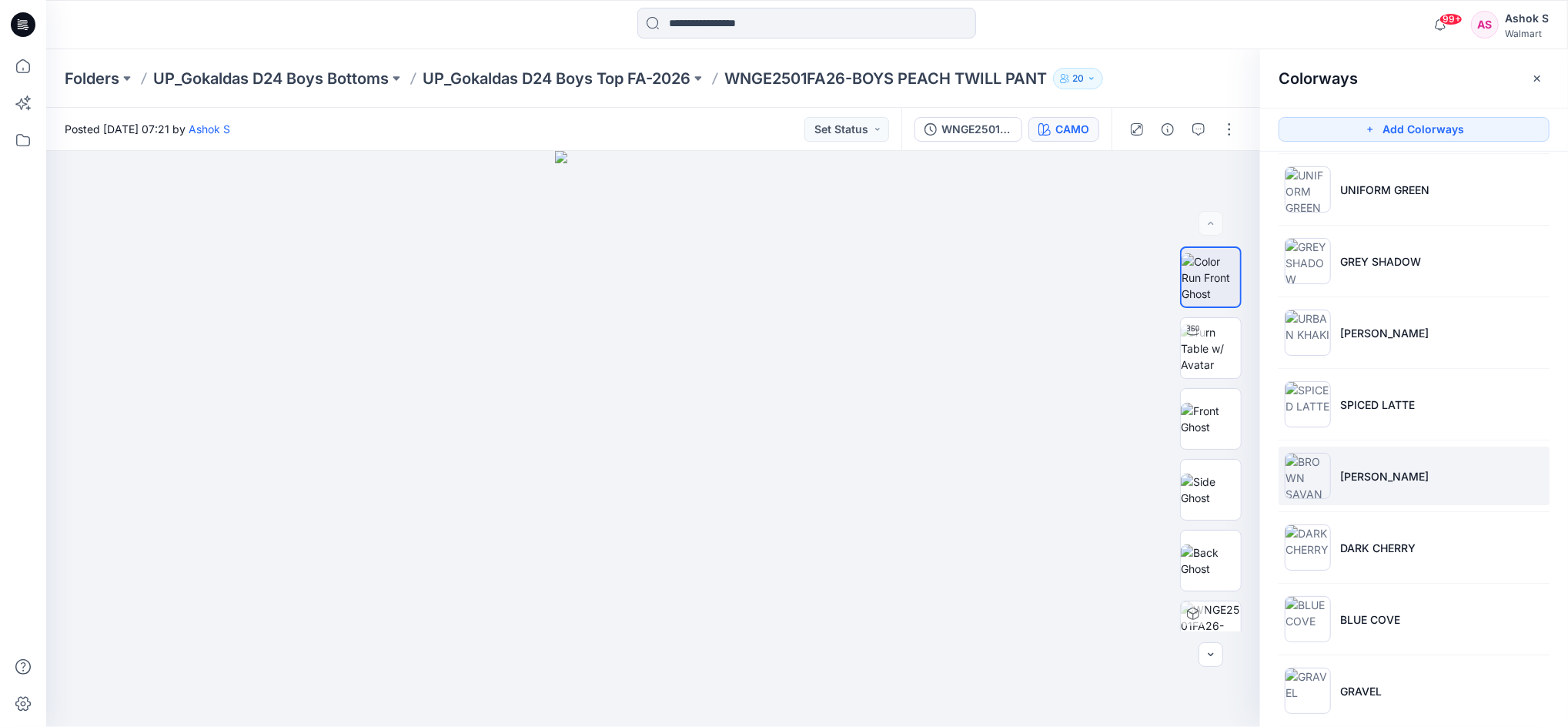
scroll to position [170, 0]
